Goal: Task Accomplishment & Management: Manage account settings

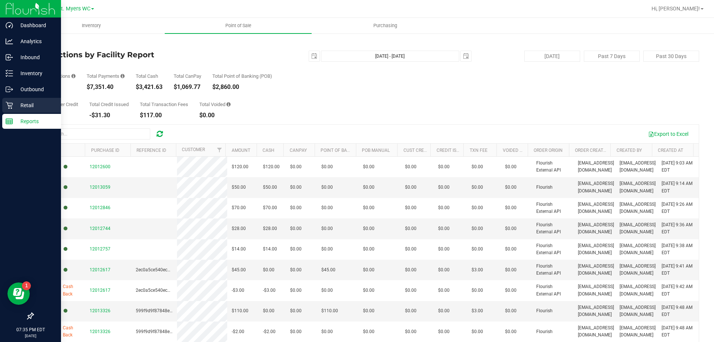
scroll to position [402, 0]
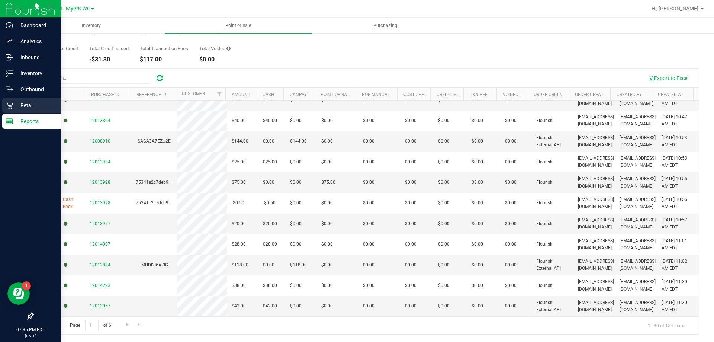
click at [18, 105] on p "Retail" at bounding box center [35, 105] width 45 height 9
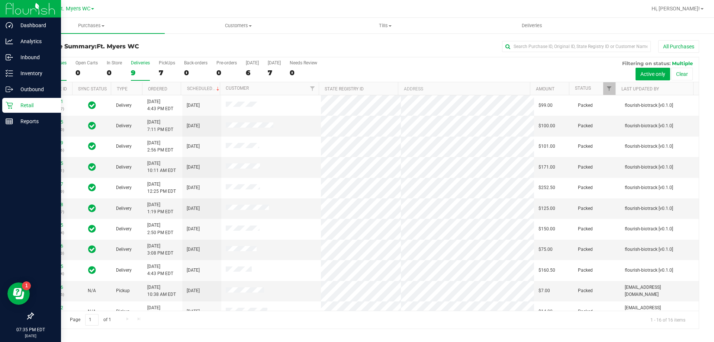
click at [142, 75] on div "9" at bounding box center [140, 72] width 19 height 9
click at [0, 0] on input "Deliveries 9" at bounding box center [0, 0] width 0 height 0
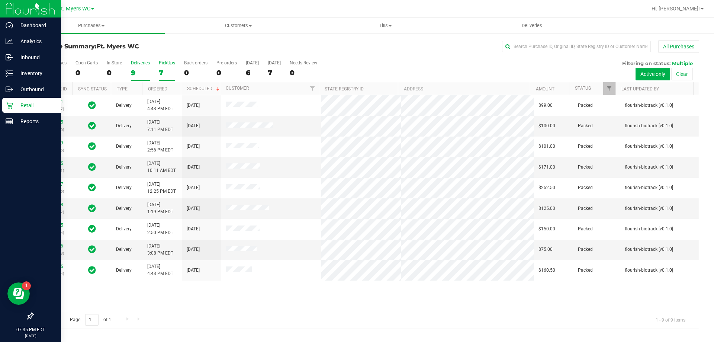
click at [165, 67] on label "PickUps 7" at bounding box center [167, 70] width 16 height 20
click at [0, 0] on input "PickUps 7" at bounding box center [0, 0] width 0 height 0
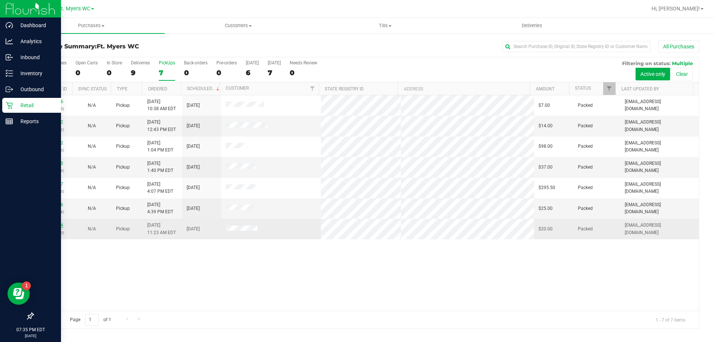
click at [57, 227] on link "12007274" at bounding box center [52, 224] width 21 height 5
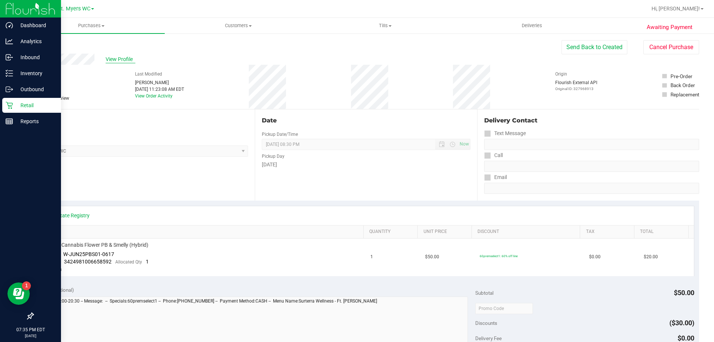
click at [117, 60] on span "View Profile" at bounding box center [121, 59] width 30 height 8
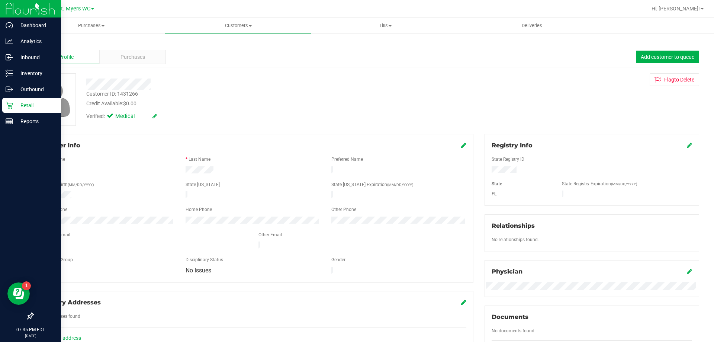
click at [117, 60] on div "Purchases" at bounding box center [132, 57] width 67 height 14
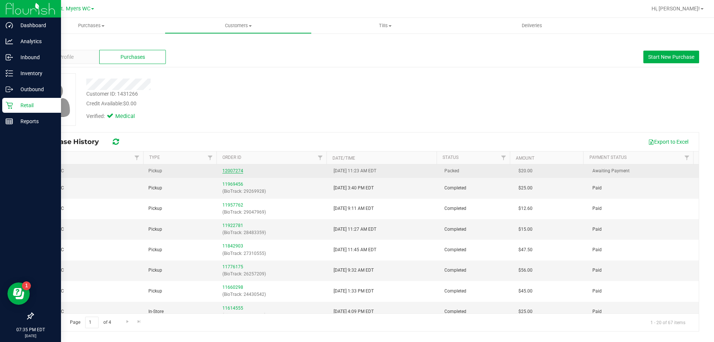
click at [237, 171] on link "12007274" at bounding box center [232, 170] width 21 height 5
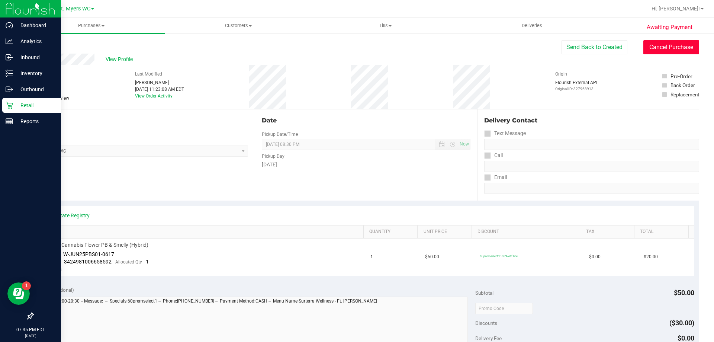
click at [673, 52] on button "Cancel Purchase" at bounding box center [671, 47] width 56 height 14
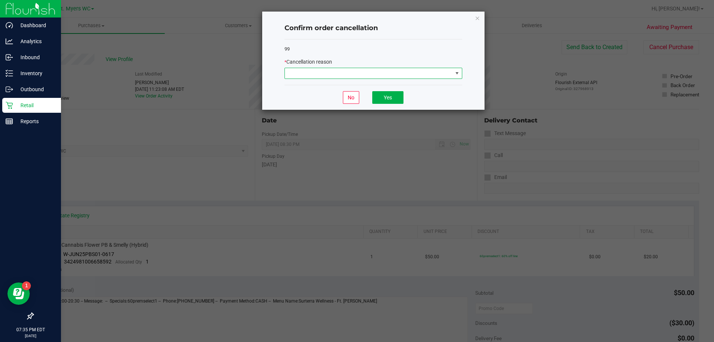
click at [308, 73] on span at bounding box center [369, 73] width 168 height 10
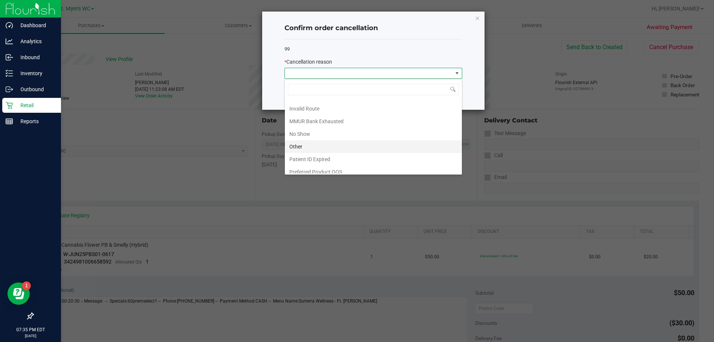
scroll to position [39, 0]
click at [320, 142] on li "Other" at bounding box center [373, 141] width 177 height 13
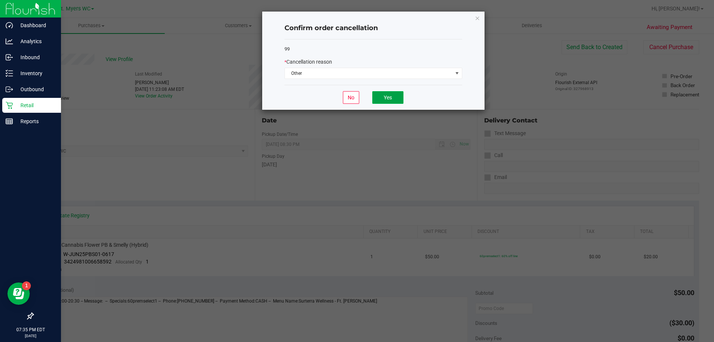
click at [397, 102] on button "Yes" at bounding box center [387, 97] width 31 height 13
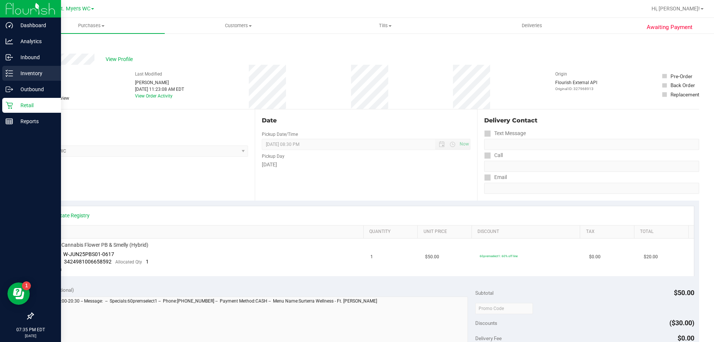
click at [22, 68] on div "Inventory" at bounding box center [31, 73] width 59 height 15
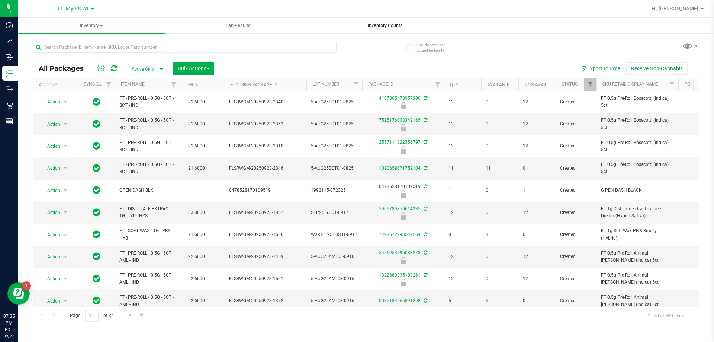
click at [386, 29] on uib-tab-heading "Inventory Counts" at bounding box center [385, 25] width 146 height 15
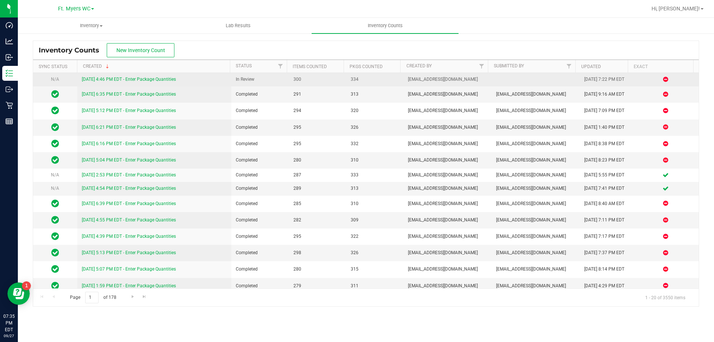
click at [169, 80] on link "[DATE] 4:46 PM EDT - Enter Package Quantities" at bounding box center [129, 79] width 94 height 5
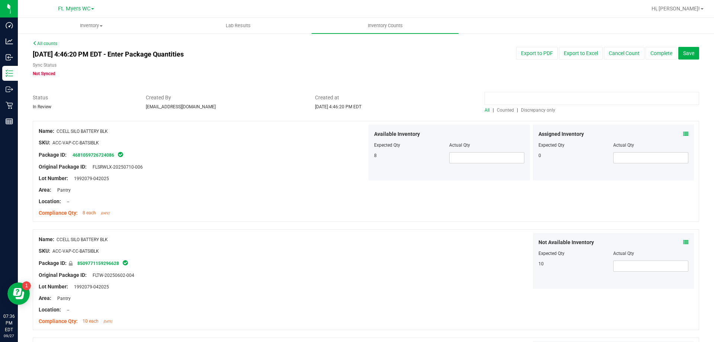
click at [545, 99] on input at bounding box center [592, 98] width 215 height 13
type input "PBS"
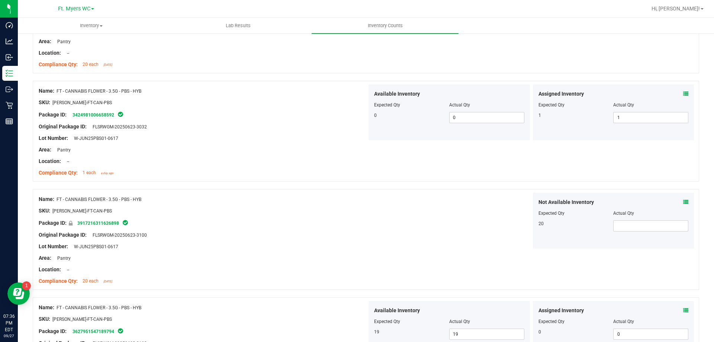
scroll to position [149, 0]
click at [683, 96] on icon at bounding box center [685, 93] width 5 height 5
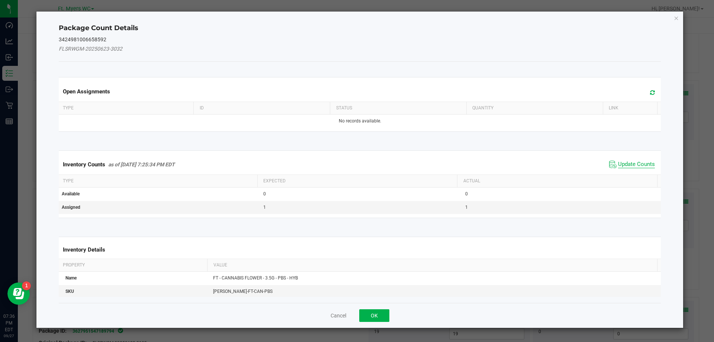
click at [622, 163] on span "Update Counts" at bounding box center [636, 164] width 37 height 7
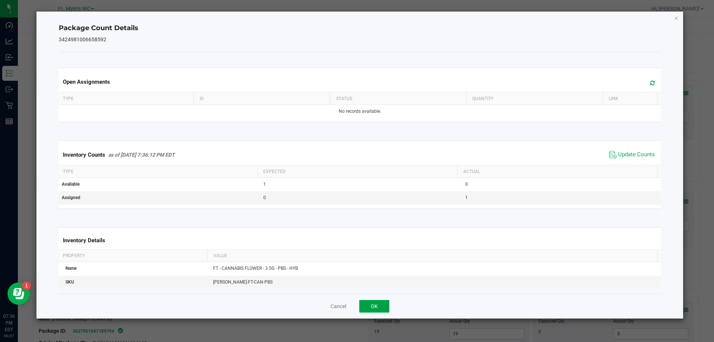
click at [369, 310] on button "OK" at bounding box center [374, 306] width 30 height 13
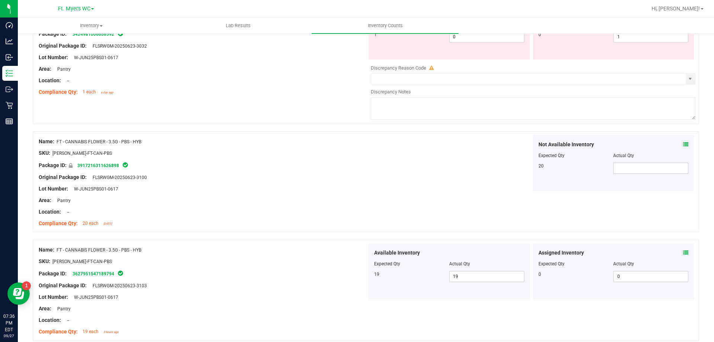
scroll to position [260, 0]
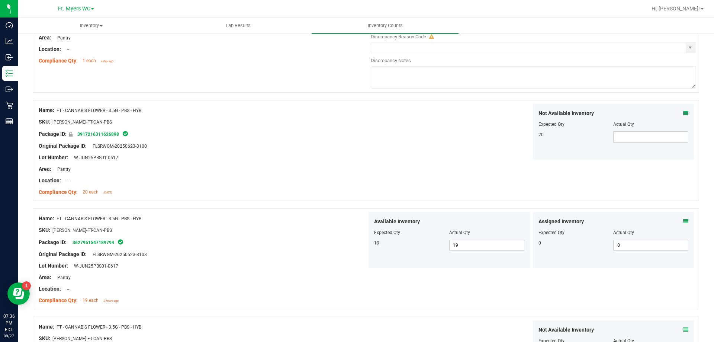
click at [683, 222] on icon at bounding box center [685, 221] width 5 height 5
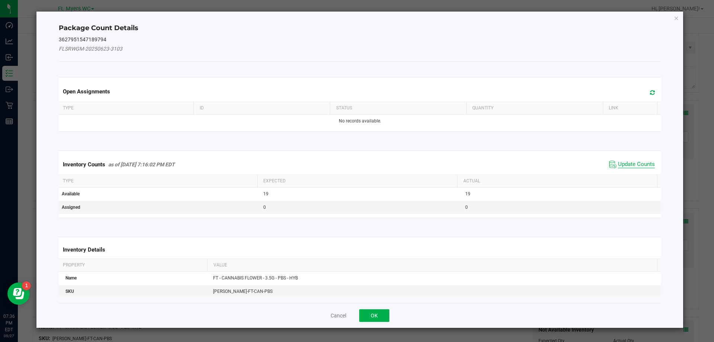
click at [620, 166] on span "Update Counts" at bounding box center [636, 164] width 37 height 7
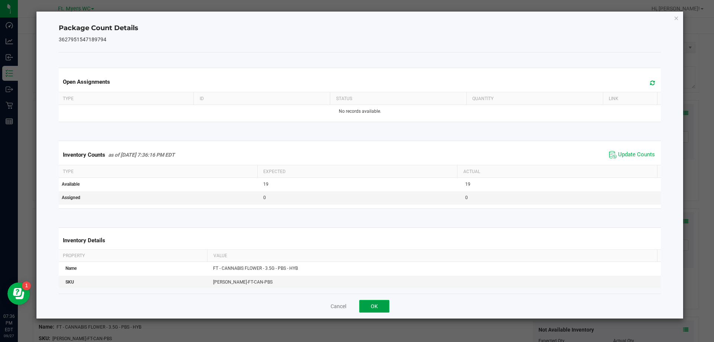
click at [378, 304] on button "OK" at bounding box center [374, 306] width 30 height 13
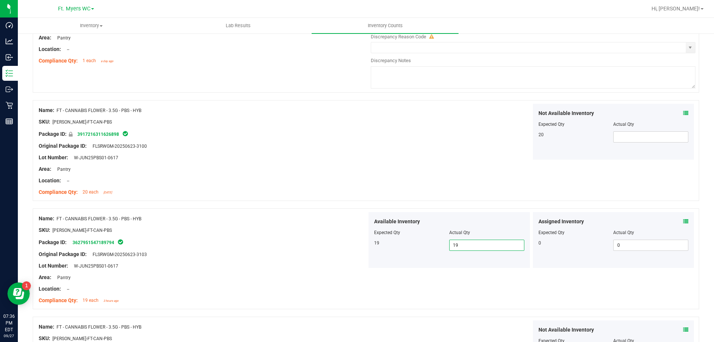
drag, startPoint x: 467, startPoint y: 245, endPoint x: 376, endPoint y: 245, distance: 90.8
click at [376, 245] on div "19 19 19" at bounding box center [449, 245] width 150 height 11
type input "0"
click at [249, 225] on div at bounding box center [203, 224] width 328 height 4
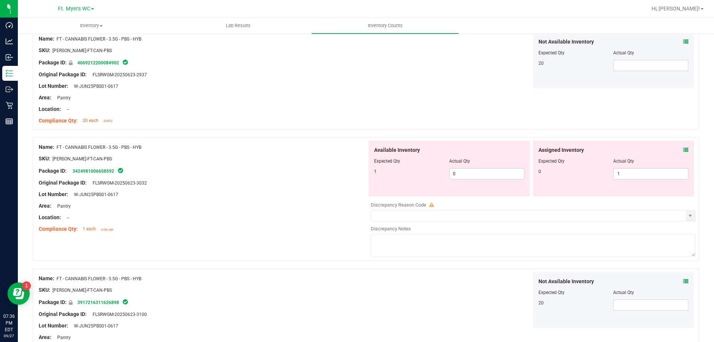
scroll to position [74, 0]
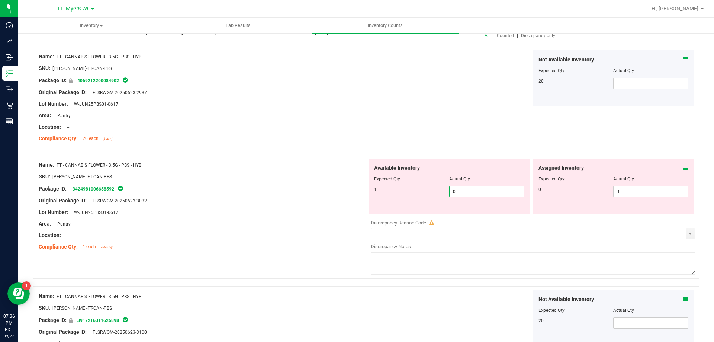
drag, startPoint x: 474, startPoint y: 192, endPoint x: 309, endPoint y: 184, distance: 165.3
click at [309, 184] on div "Name: FT - CANNABIS FLOWER - 3.5G - PBS - HYB SKU: [PERSON_NAME]-FT-CAN-PBS Pac…" at bounding box center [366, 217] width 667 height 124
type input "19"
click at [261, 223] on div "Area: Pantry" at bounding box center [203, 224] width 328 height 8
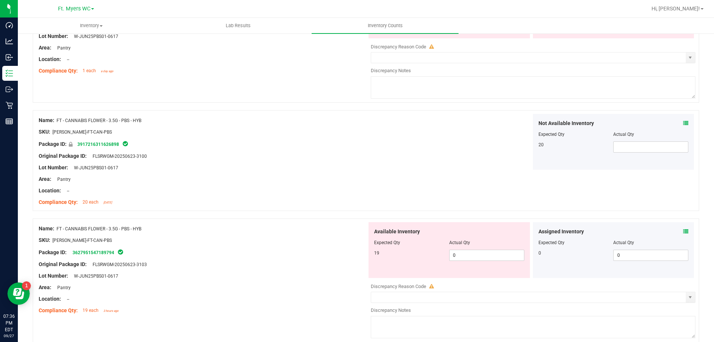
scroll to position [0, 0]
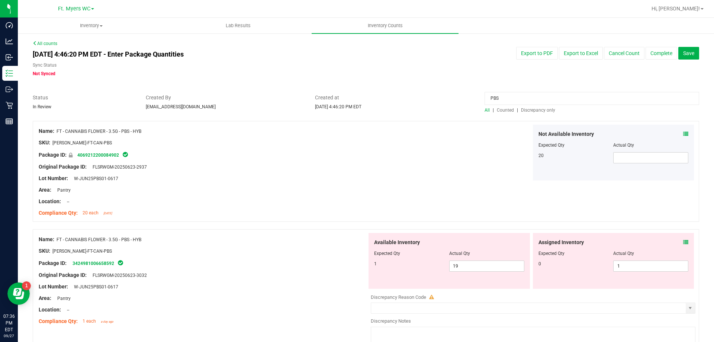
drag, startPoint x: 321, startPoint y: 186, endPoint x: 300, endPoint y: -8, distance: 195.4
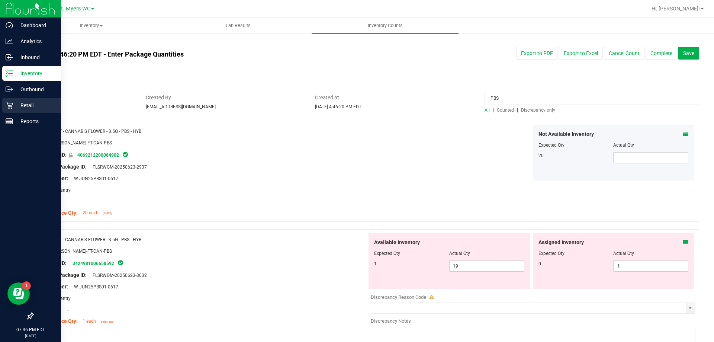
click at [10, 100] on div "Retail" at bounding box center [31, 105] width 59 height 15
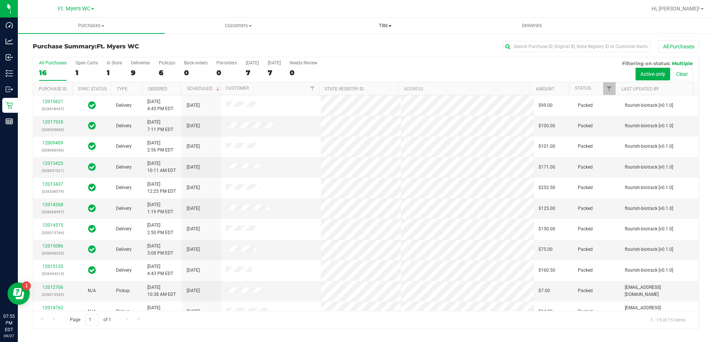
click at [381, 25] on span "Tills" at bounding box center [385, 25] width 146 height 7
click at [346, 42] on span "Manage tills" at bounding box center [337, 45] width 50 height 6
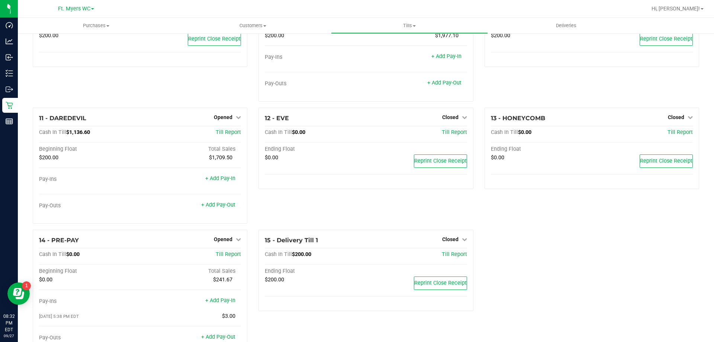
scroll to position [328, 0]
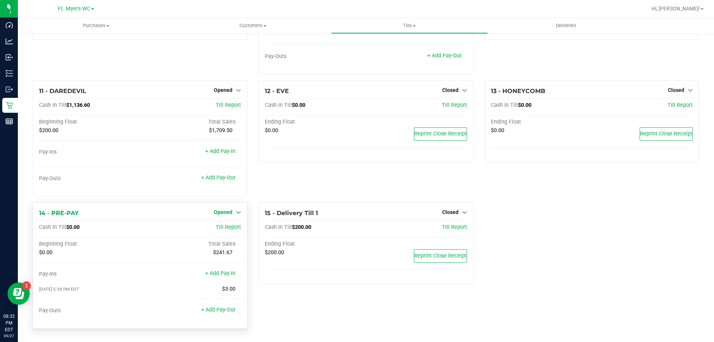
click at [229, 212] on span "Opened" at bounding box center [223, 212] width 19 height 6
click at [228, 227] on link "Close Till" at bounding box center [224, 228] width 20 height 6
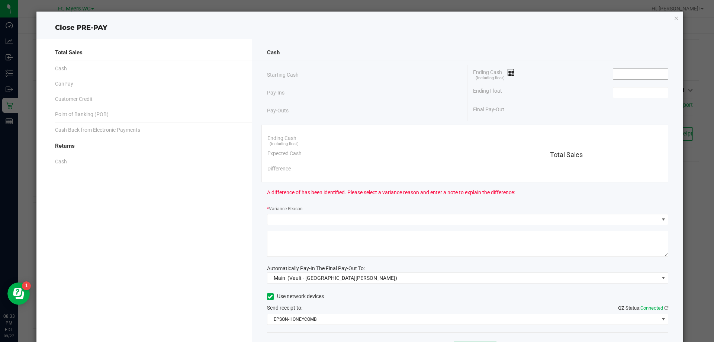
click at [643, 76] on input at bounding box center [640, 74] width 55 height 10
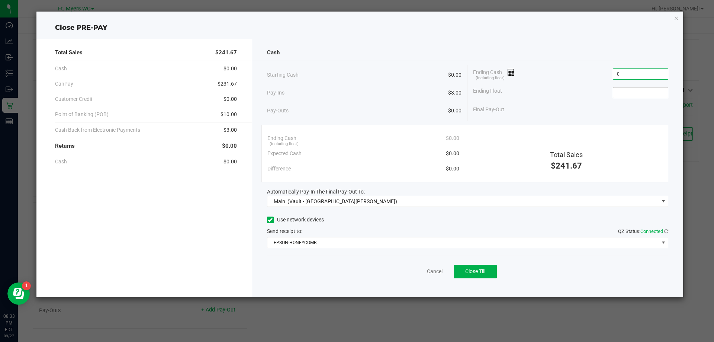
type input "$0.00"
click at [641, 95] on input at bounding box center [640, 92] width 55 height 10
type input "$0.00"
click at [494, 272] on button "Close Till" at bounding box center [475, 271] width 43 height 13
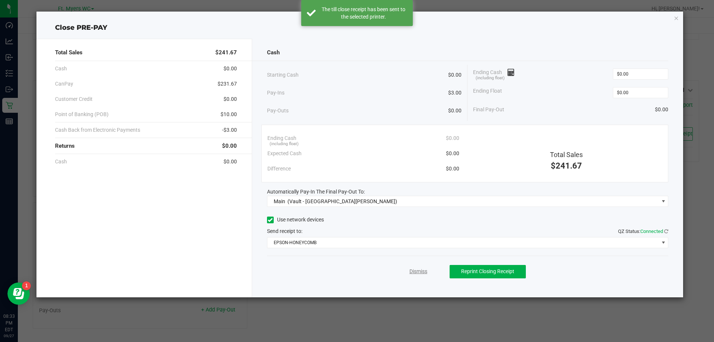
click at [422, 269] on link "Dismiss" at bounding box center [419, 271] width 18 height 8
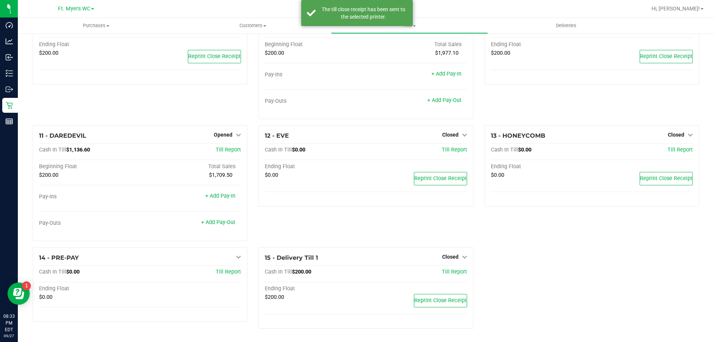
scroll to position [283, 0]
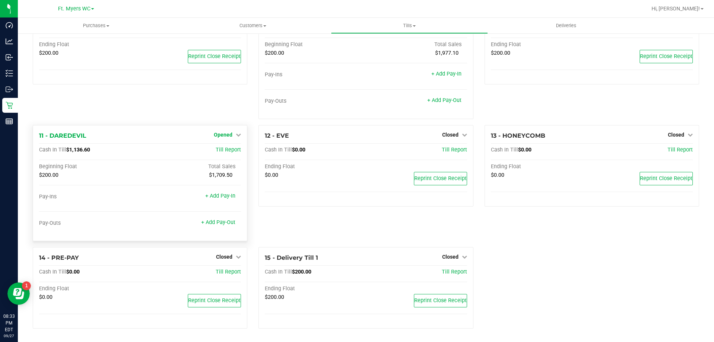
click at [222, 134] on span "Opened" at bounding box center [223, 135] width 19 height 6
click at [223, 148] on link "Close Till" at bounding box center [224, 150] width 20 height 6
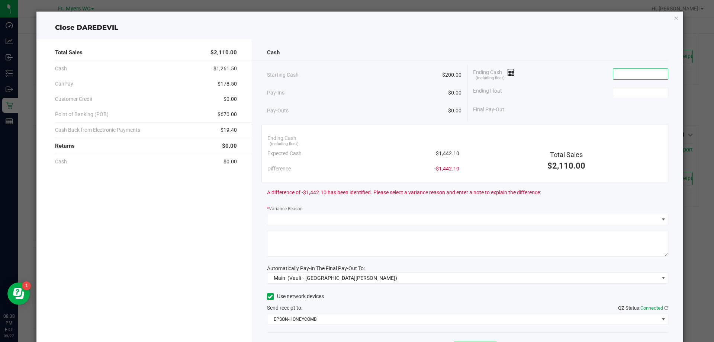
click at [617, 76] on input at bounding box center [640, 74] width 55 height 10
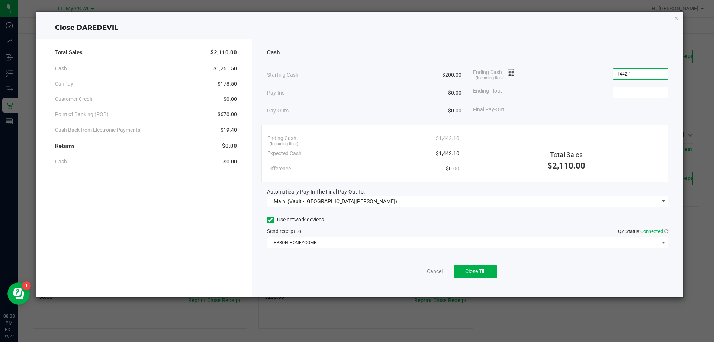
type input "$1,442.10"
type input "$200.00"
click at [487, 274] on button "Close Till" at bounding box center [475, 271] width 43 height 13
click at [415, 272] on link "Dismiss" at bounding box center [419, 271] width 18 height 8
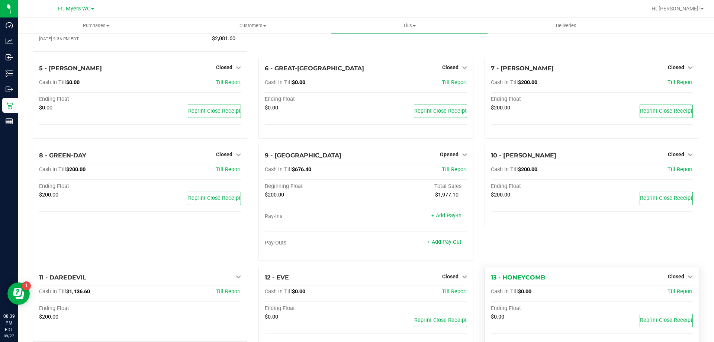
scroll to position [136, 0]
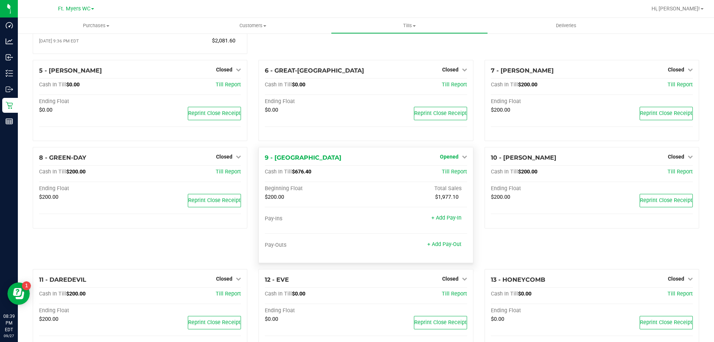
click at [446, 157] on span "Opened" at bounding box center [449, 157] width 19 height 6
click at [446, 174] on link "Close Till" at bounding box center [450, 172] width 20 height 6
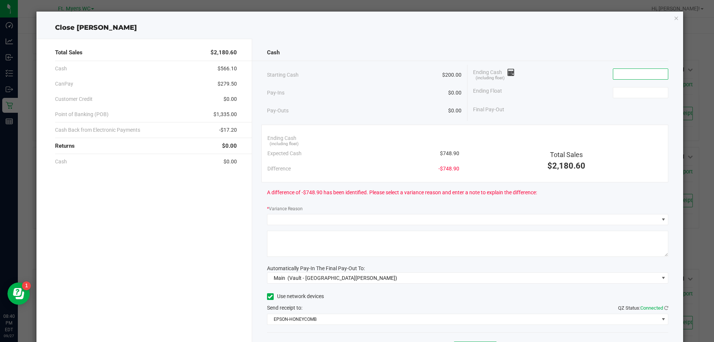
click at [637, 78] on input at bounding box center [640, 74] width 55 height 10
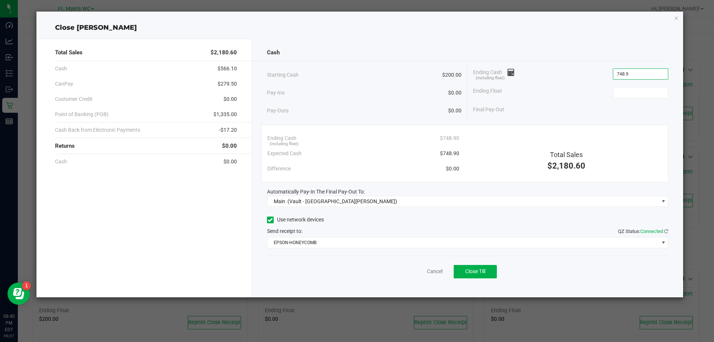
type input "$748.90"
type input "$200.00"
click at [468, 272] on span "Close Till" at bounding box center [475, 271] width 20 height 6
click at [412, 273] on link "Dismiss" at bounding box center [419, 271] width 18 height 8
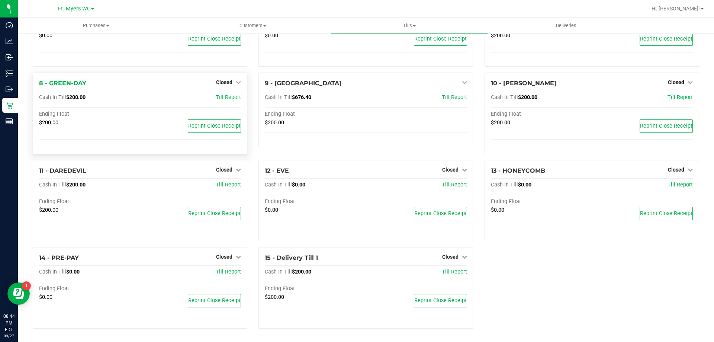
scroll to position [213, 0]
drag, startPoint x: 92, startPoint y: 139, endPoint x: 65, endPoint y: 153, distance: 29.6
click at [65, 153] on div "8 - GREEN-DAY Closed Open Till Cash In Till $200.00 Till Report Ending Float $2…" at bounding box center [140, 113] width 215 height 81
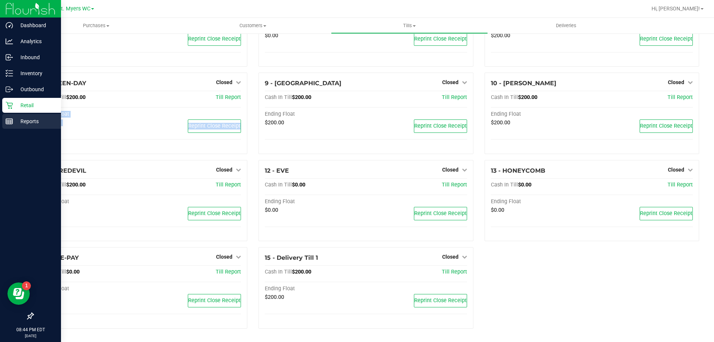
click at [13, 121] on p "Reports" at bounding box center [35, 121] width 45 height 9
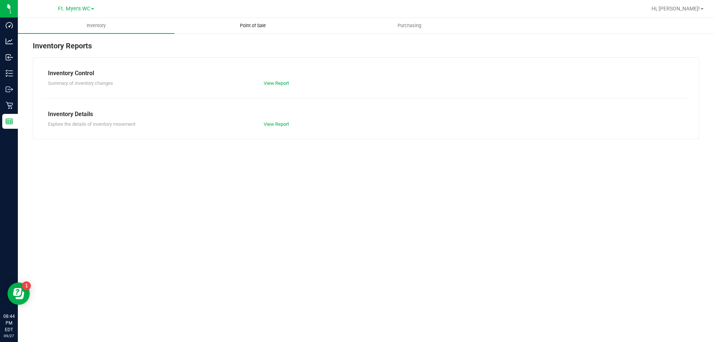
click at [282, 29] on uib-tab-heading "Point of Sale" at bounding box center [253, 25] width 156 height 15
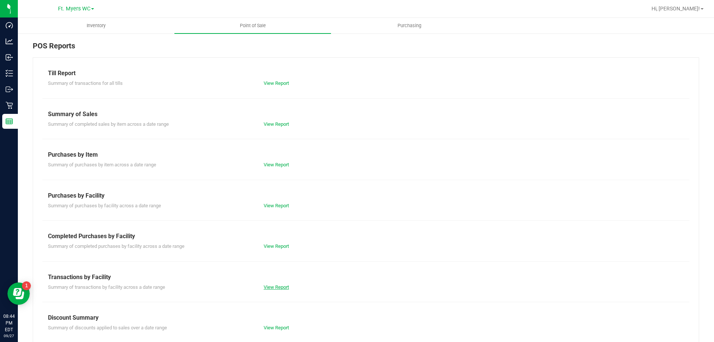
click at [269, 289] on link "View Report" at bounding box center [276, 287] width 25 height 6
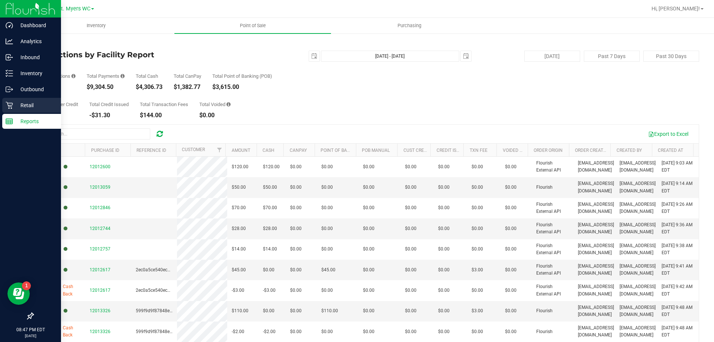
click at [35, 112] on div "Retail" at bounding box center [31, 105] width 59 height 15
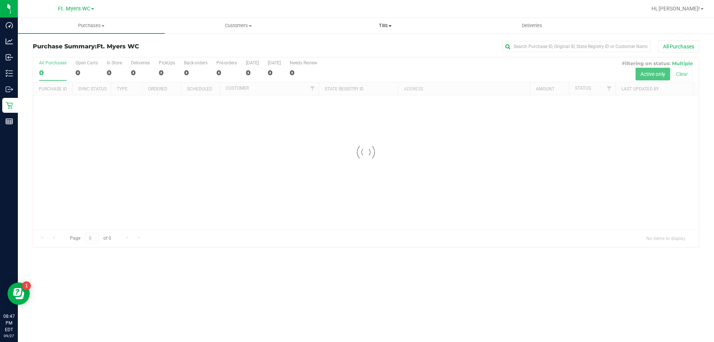
click at [372, 28] on span "Tills" at bounding box center [385, 25] width 146 height 7
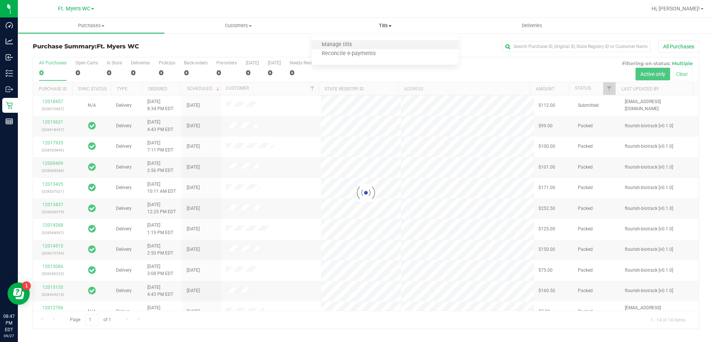
click at [368, 43] on li "Manage tills" at bounding box center [385, 45] width 147 height 9
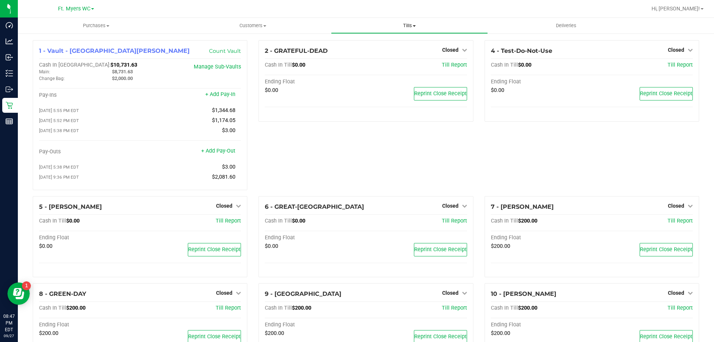
click at [418, 28] on span "Tills" at bounding box center [409, 25] width 156 height 7
click at [400, 52] on span "Reconcile e-payments" at bounding box center [368, 54] width 74 height 6
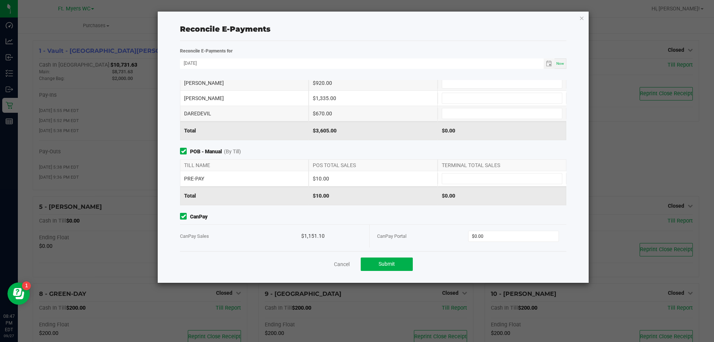
scroll to position [88, 0]
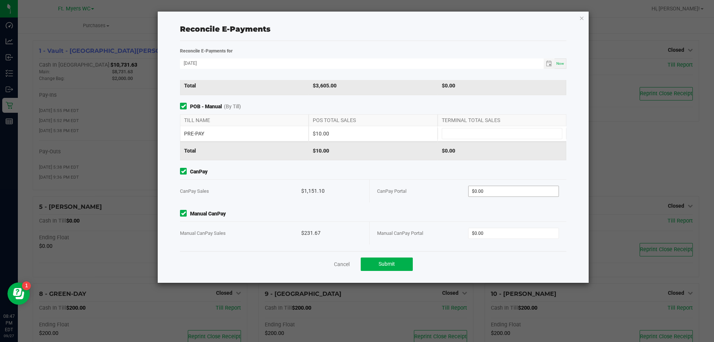
click at [498, 185] on div "CanPay Portal $0.00" at bounding box center [468, 191] width 182 height 23
click at [496, 194] on input "0" at bounding box center [514, 191] width 90 height 10
type input "$1,151.10"
click at [436, 237] on div "Manual CanPay Portal" at bounding box center [422, 233] width 91 height 23
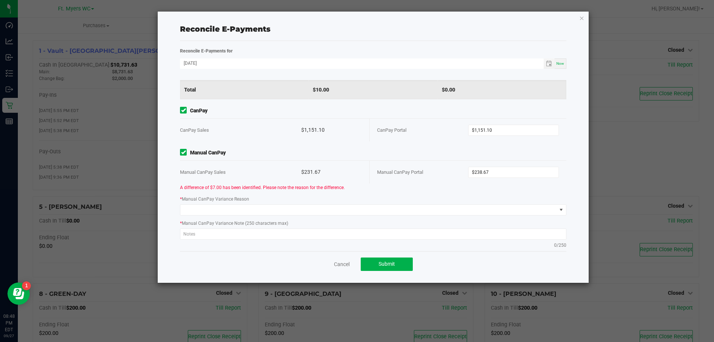
scroll to position [157, 0]
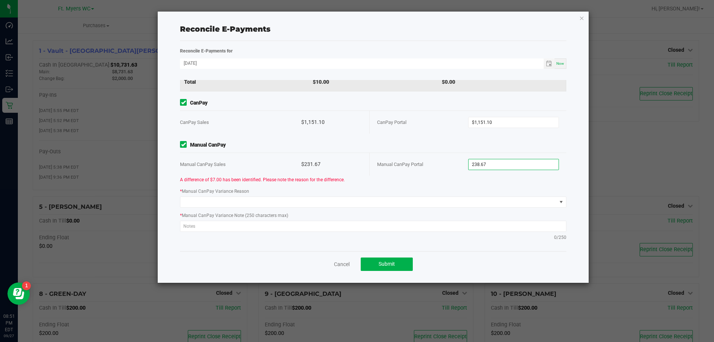
click at [503, 165] on input "238.67" at bounding box center [514, 164] width 90 height 10
type input "$238.67"
click at [360, 121] on div "CanPay Sales $1,151.10" at bounding box center [275, 122] width 190 height 23
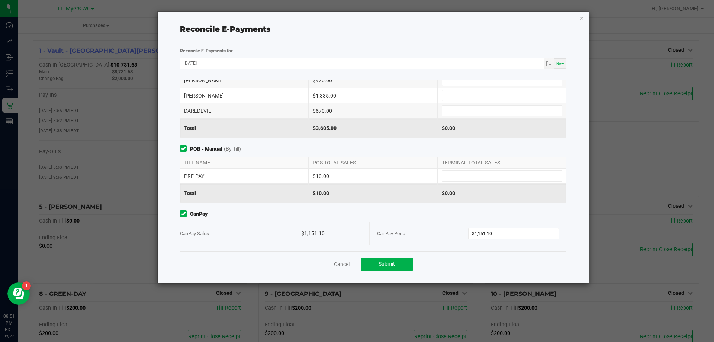
scroll to position [45, 0]
click at [442, 177] on input at bounding box center [502, 176] width 120 height 10
type input "3"
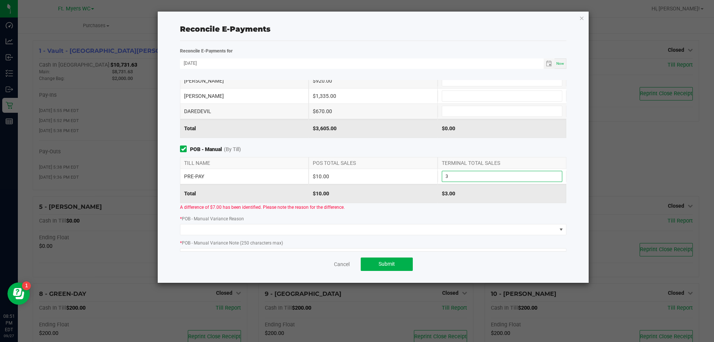
drag, startPoint x: 481, startPoint y: 175, endPoint x: 383, endPoint y: 175, distance: 97.8
click at [383, 175] on div "PRE-PAY $10.00 3" at bounding box center [373, 176] width 386 height 15
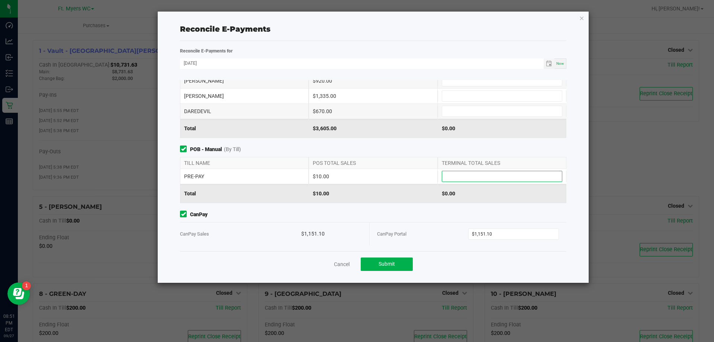
click at [383, 174] on div "$10.00" at bounding box center [373, 176] width 129 height 15
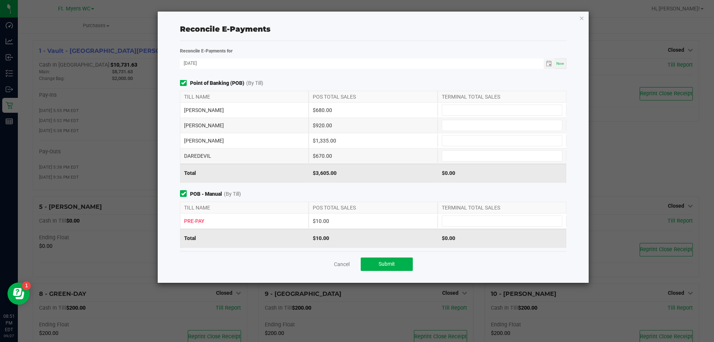
scroll to position [0, 0]
click at [478, 114] on input at bounding box center [502, 111] width 120 height 10
type input "$670.00"
click at [479, 123] on input at bounding box center [502, 126] width 120 height 10
type input "1"
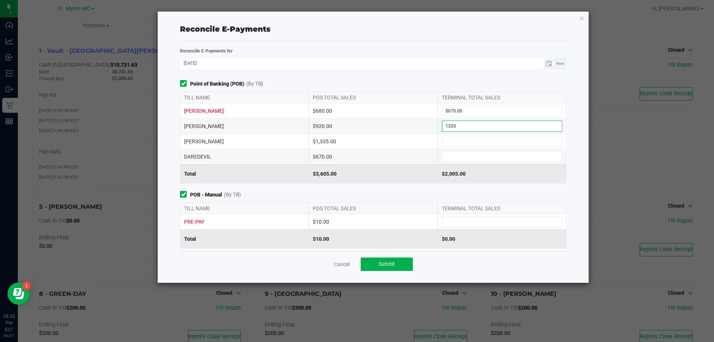
type input "$1,335.00"
type input "$680.00"
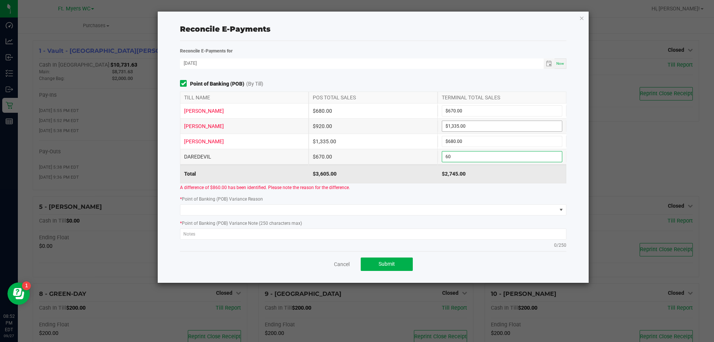
type input "6"
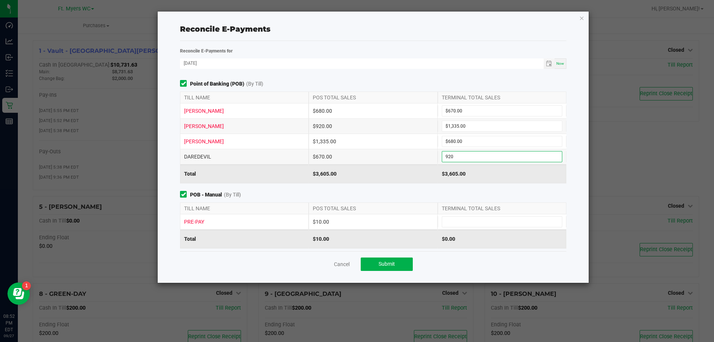
type input "$920.00"
click at [450, 193] on span "POB - Manual (By Till)" at bounding box center [373, 195] width 386 height 8
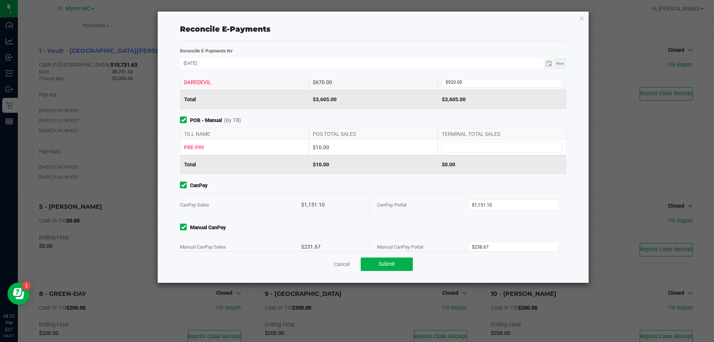
scroll to position [112, 0]
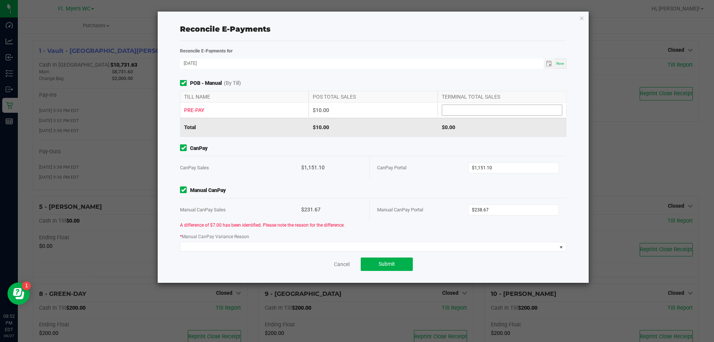
click at [503, 110] on input at bounding box center [502, 110] width 120 height 10
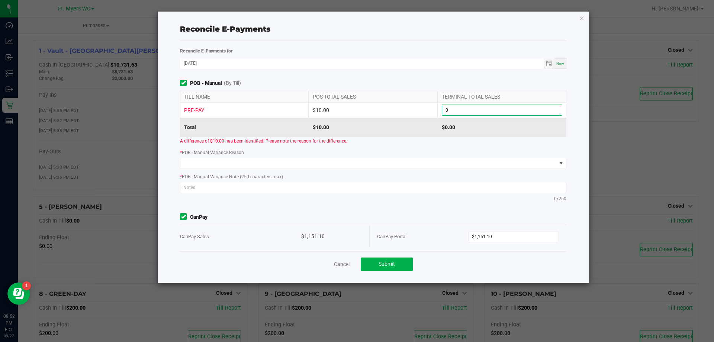
type input "$0.00"
drag, startPoint x: 407, startPoint y: 148, endPoint x: 412, endPoint y: 149, distance: 4.9
click at [412, 149] on div "* POB - Manual Variance Reason" at bounding box center [373, 158] width 398 height 20
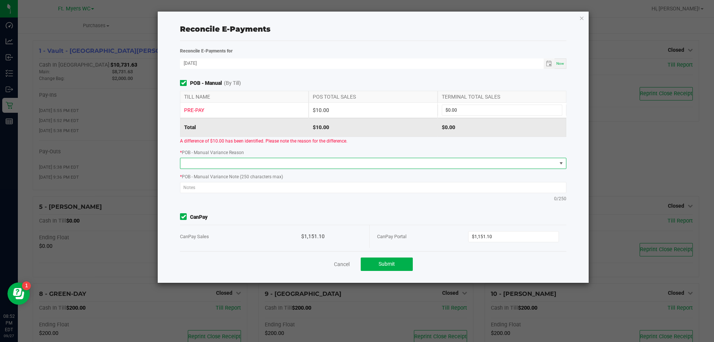
click at [411, 160] on span at bounding box center [368, 163] width 376 height 10
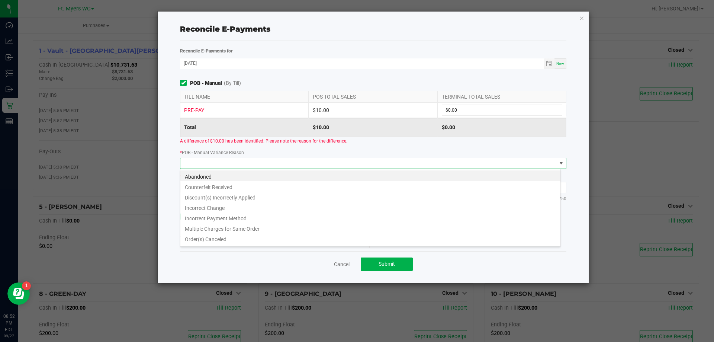
scroll to position [11, 381]
click at [291, 210] on li "Incorrect Change" at bounding box center [370, 207] width 380 height 10
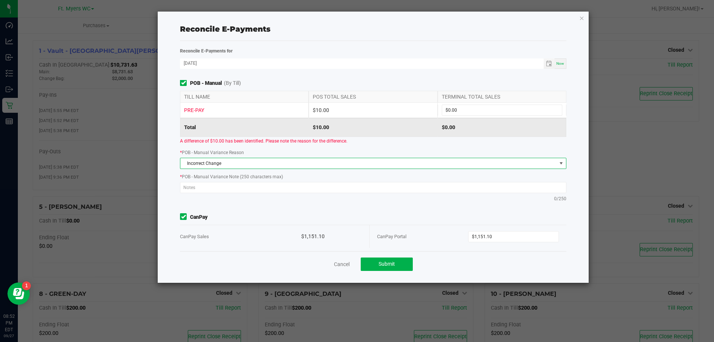
click at [343, 158] on span "Incorrect Change" at bounding box center [368, 163] width 376 height 10
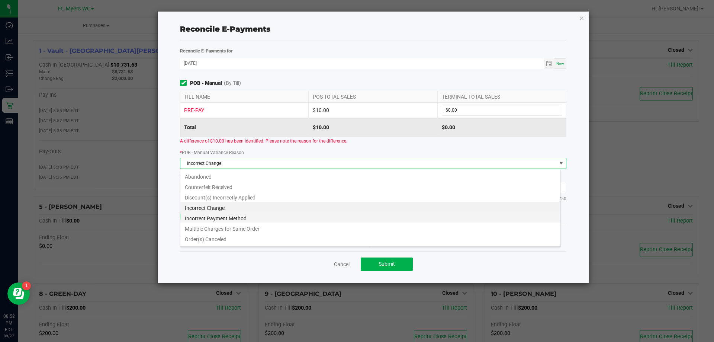
click at [272, 217] on li "Incorrect Payment Method" at bounding box center [370, 217] width 380 height 10
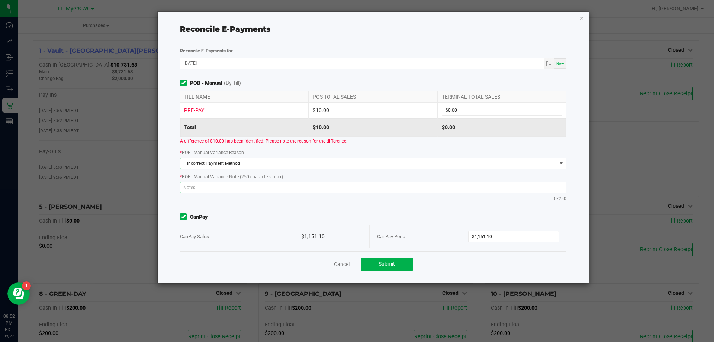
click at [310, 191] on textarea at bounding box center [373, 187] width 386 height 11
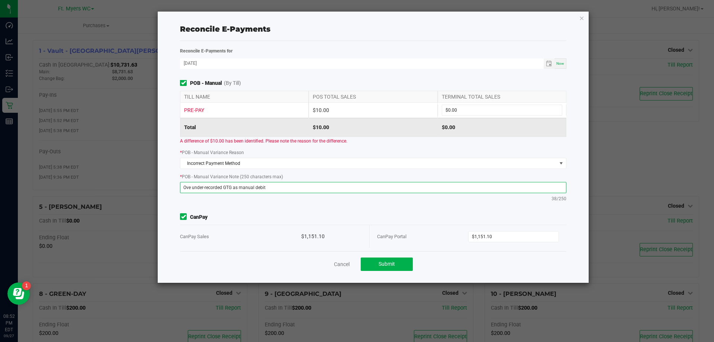
drag, startPoint x: 254, startPoint y: 190, endPoint x: 45, endPoint y: 170, distance: 210.0
click at [53, 173] on ngb-modal-window "Reconcile E-Payments Reconcile E-Payments for [DATE] Now Point of Banking (POB)…" at bounding box center [360, 171] width 720 height 342
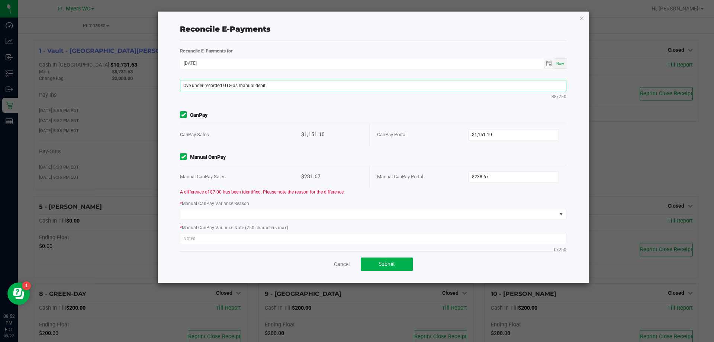
scroll to position [223, 0]
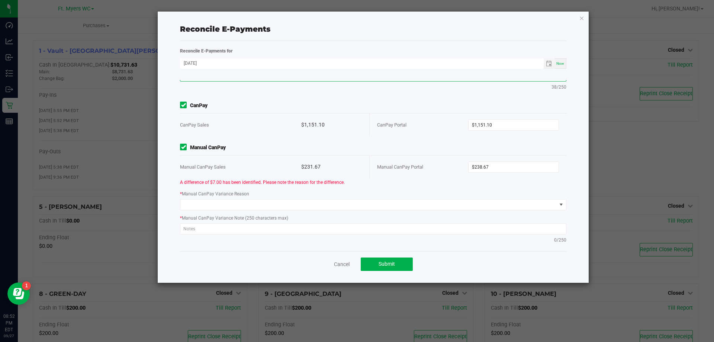
type textarea "Ove under-recorded GTG as manual debit"
click at [300, 221] on div "* Manual CanPay Variance Note (250 characters max) 0/250" at bounding box center [373, 228] width 398 height 29
click at [300, 225] on textarea at bounding box center [373, 228] width 386 height 11
paste textarea "Ove under-recorded GTG as manual debit"
type textarea "Ove under-recorded GTG as manual debit"
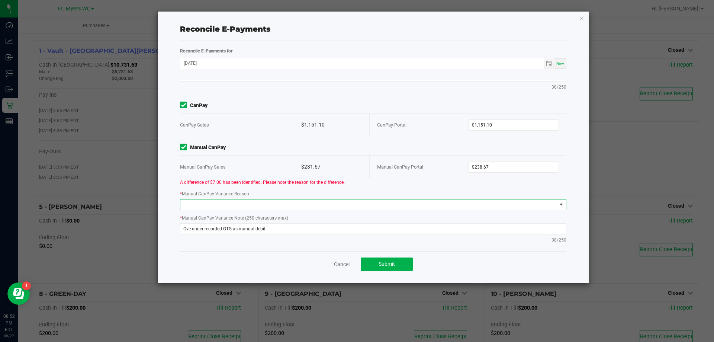
click at [315, 202] on span at bounding box center [368, 204] width 376 height 10
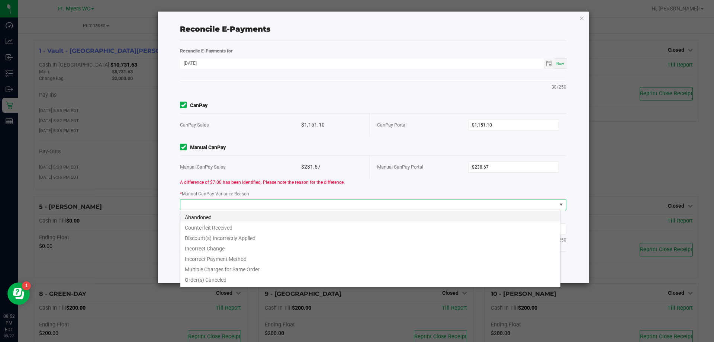
scroll to position [11, 381]
click at [243, 255] on li "Incorrect Payment Method" at bounding box center [370, 258] width 380 height 10
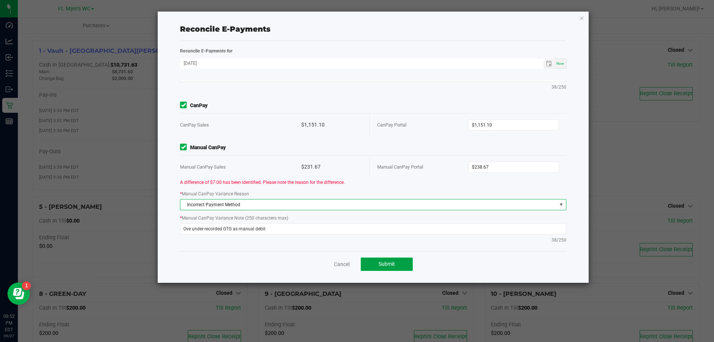
click at [377, 264] on button "Submit" at bounding box center [387, 263] width 52 height 13
